Goal: Task Accomplishment & Management: Use online tool/utility

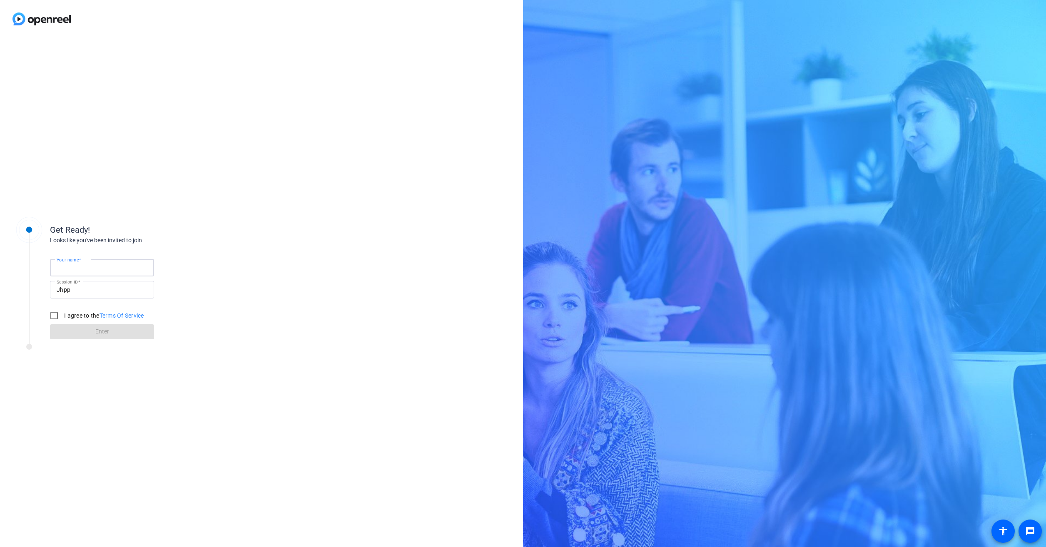
click at [115, 267] on input "Your name" at bounding box center [102, 268] width 91 height 10
type input "[PERSON_NAME]"
click at [60, 314] on input "I agree to the Terms Of Service" at bounding box center [54, 315] width 17 height 17
checkbox input "true"
drag, startPoint x: 84, startPoint y: 265, endPoint x: 100, endPoint y: 263, distance: 16.4
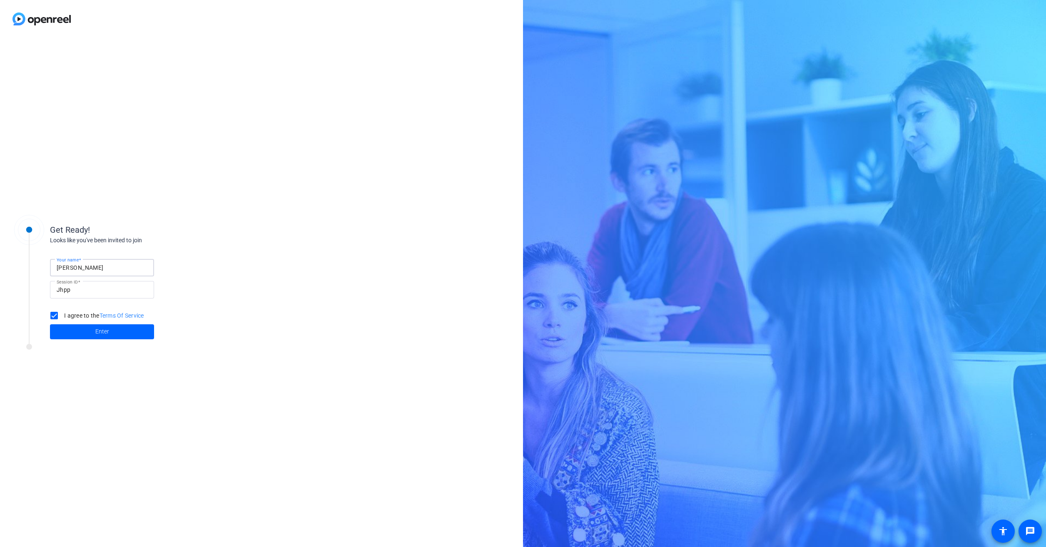
click at [85, 265] on input "[PERSON_NAME]" at bounding box center [102, 268] width 91 height 10
type input "[PERSON_NAME]"
click at [116, 326] on span at bounding box center [102, 332] width 104 height 20
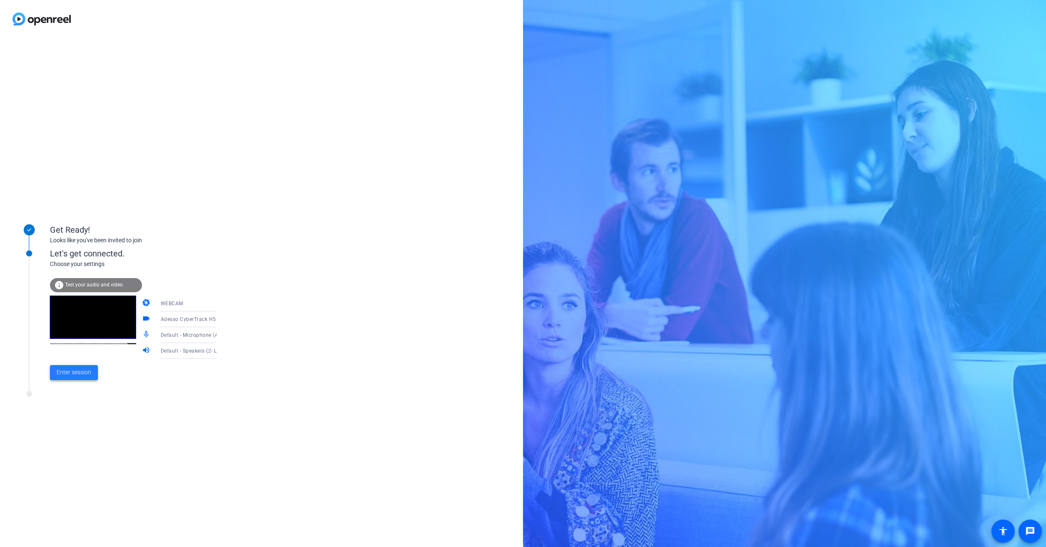
click at [65, 366] on span at bounding box center [74, 373] width 48 height 20
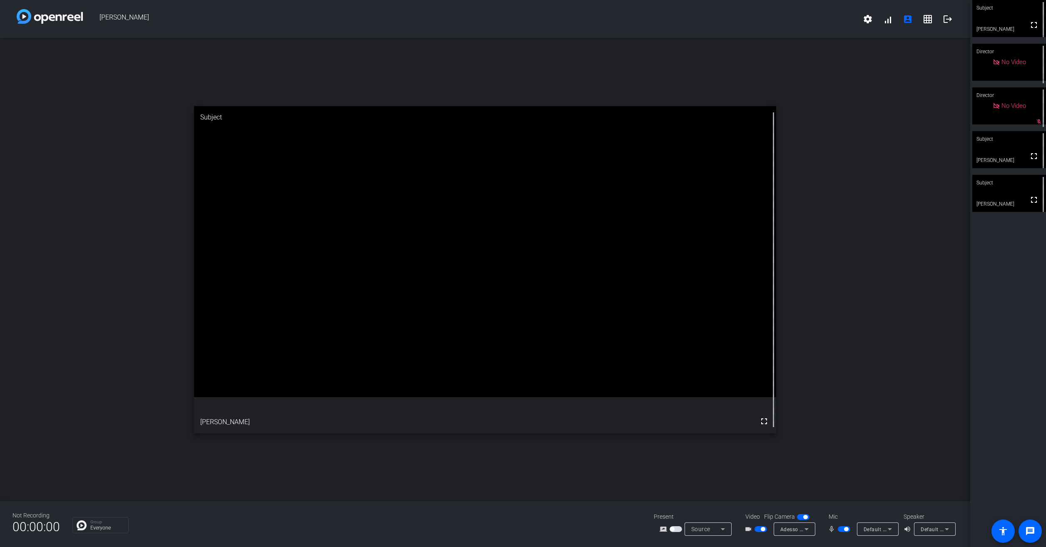
click at [950, 531] on icon at bounding box center [947, 529] width 10 height 10
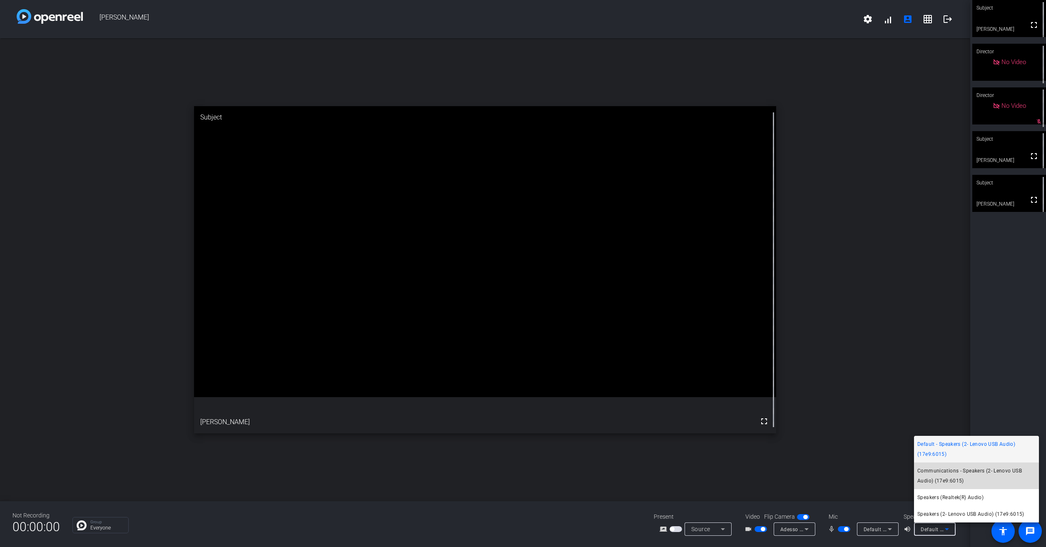
click at [972, 480] on span "Communications - Speakers (2- Lenovo USB Audio) (17e9:6015)" at bounding box center [976, 476] width 118 height 20
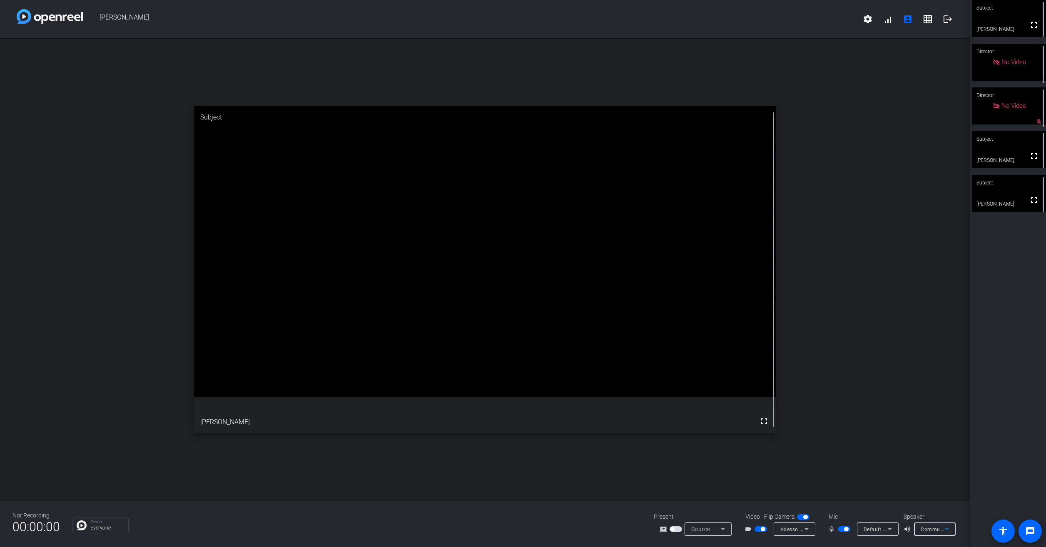
click at [945, 529] on icon at bounding box center [947, 529] width 10 height 10
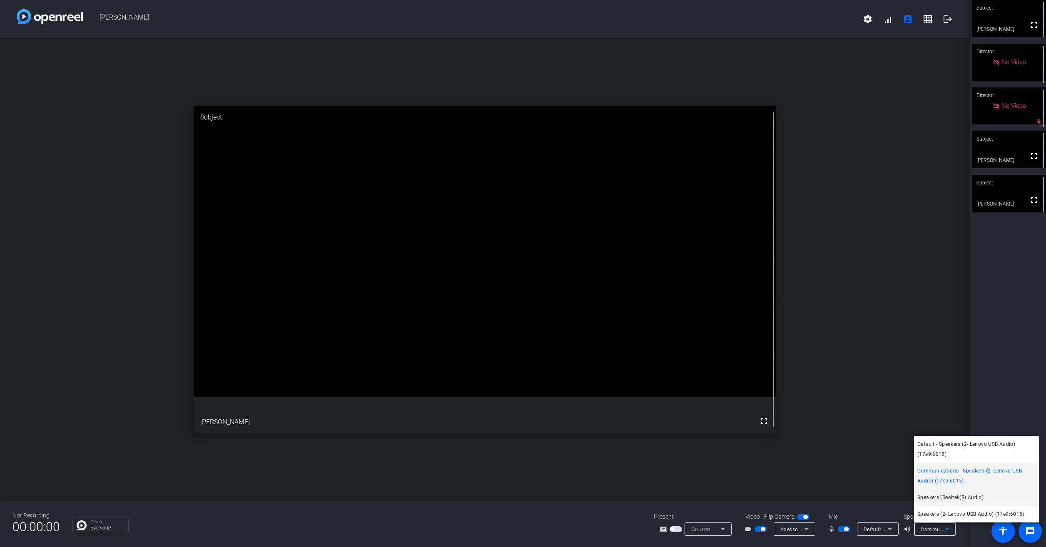
click at [950, 497] on span "Speakers (Realtek(R) Audio)" at bounding box center [950, 498] width 66 height 10
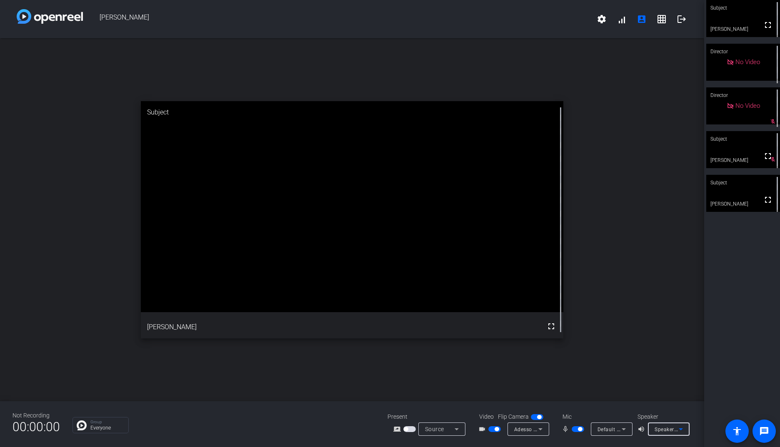
click at [544, 429] on icon at bounding box center [540, 429] width 10 height 10
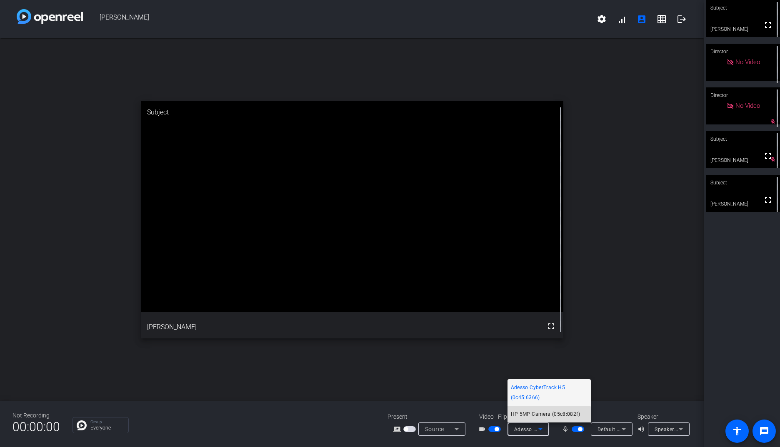
click at [544, 418] on span "HP 5MP Camera (05c8:082f)" at bounding box center [545, 414] width 69 height 10
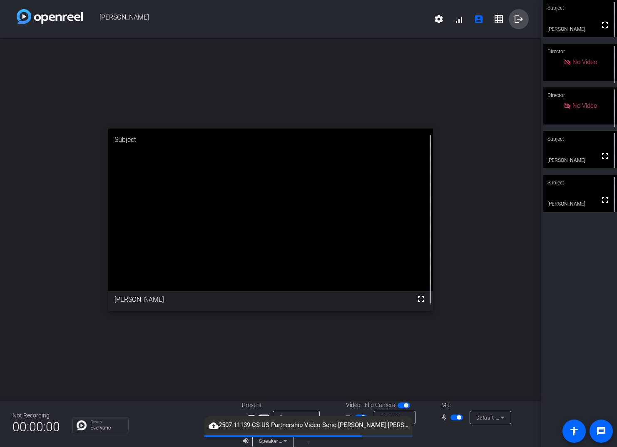
click at [516, 21] on mat-icon "logout" at bounding box center [519, 19] width 10 height 10
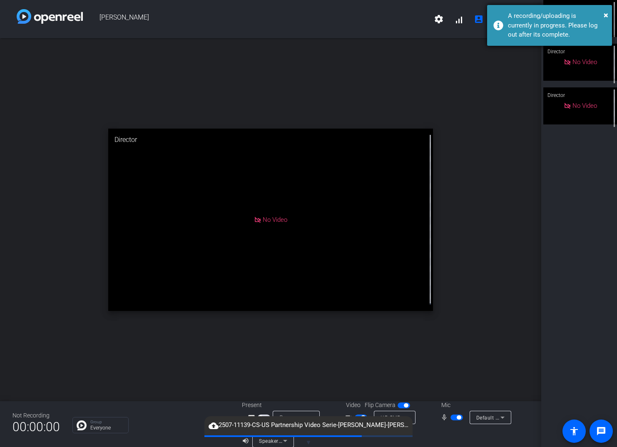
click at [608, 17] on div "× A recording/uploading is currently in progress. Please log out after its comp…" at bounding box center [549, 25] width 125 height 41
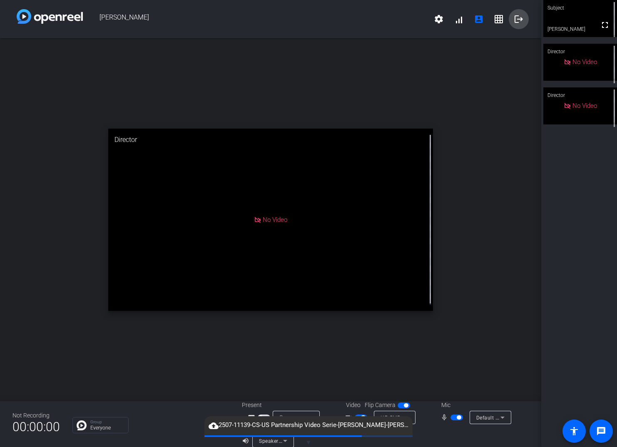
click at [515, 15] on mat-icon "logout" at bounding box center [519, 19] width 10 height 10
